Goal: Transaction & Acquisition: Purchase product/service

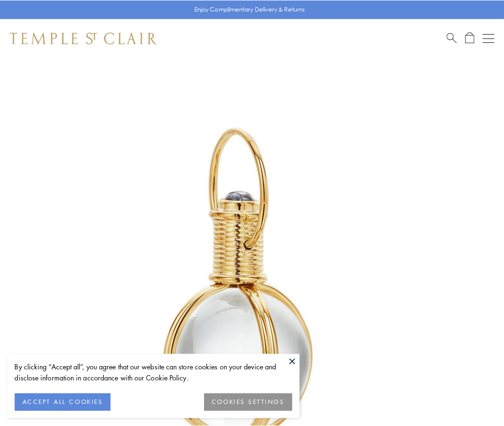
scroll to position [251, 0]
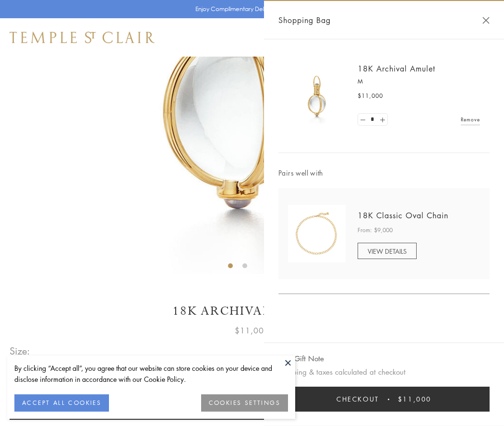
click at [384, 399] on button "Checkout $11,000" at bounding box center [383, 399] width 211 height 25
